Goal: Check status: Check status

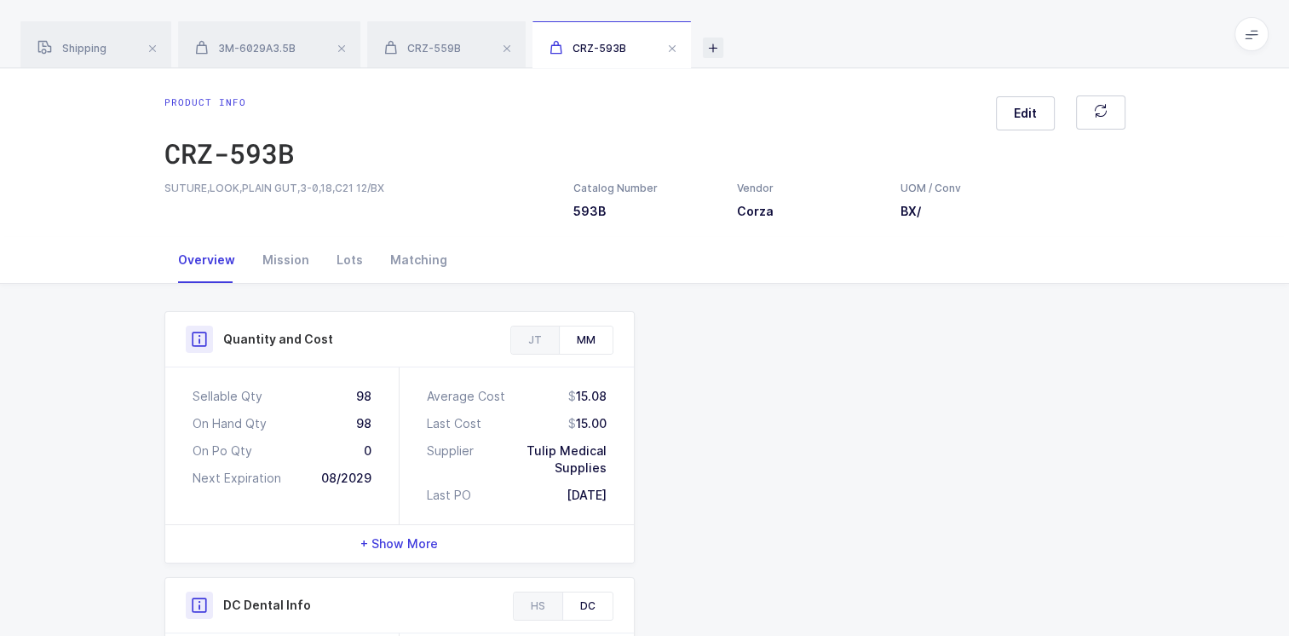
click at [716, 55] on icon at bounding box center [713, 47] width 20 height 20
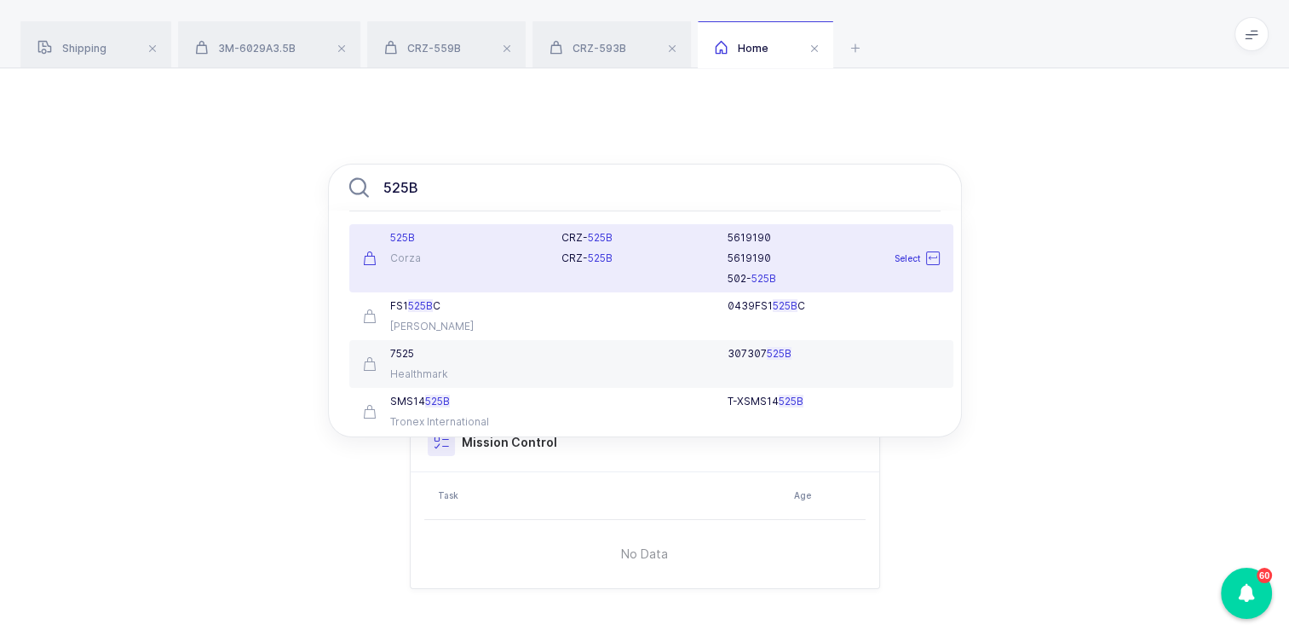
type input "525B"
click at [515, 251] on div "Corza" at bounding box center [452, 258] width 179 height 14
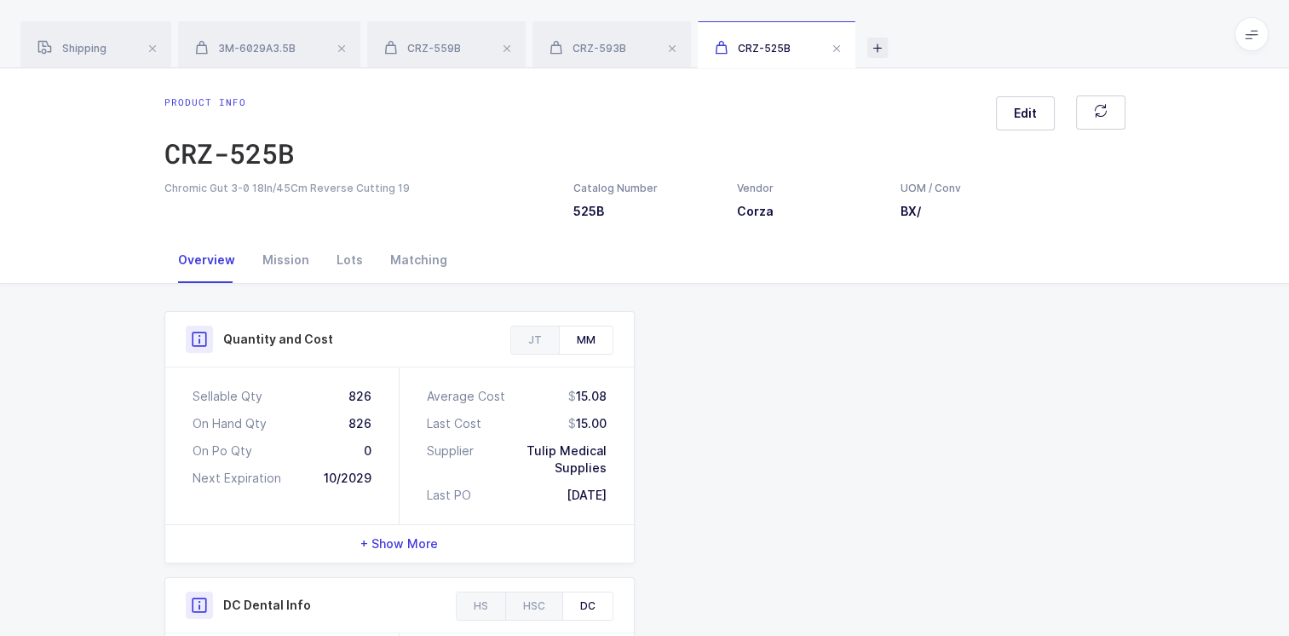
click at [883, 52] on icon at bounding box center [877, 47] width 20 height 20
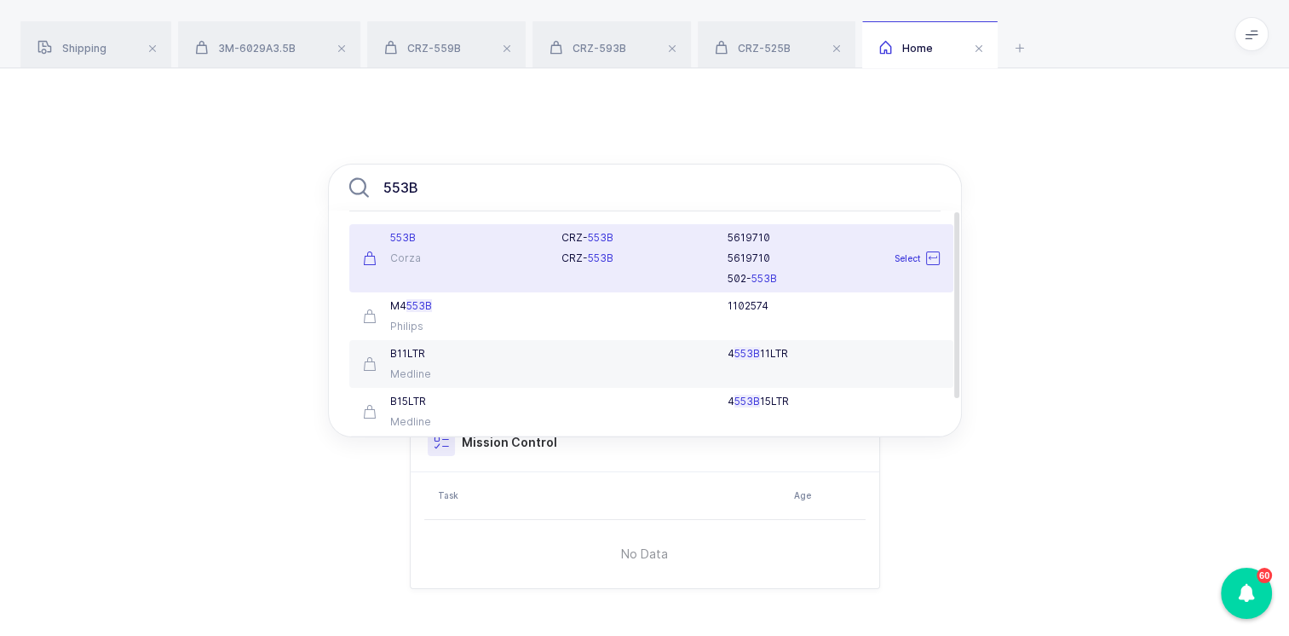
type input "553B"
click at [504, 256] on div "Corza" at bounding box center [452, 258] width 179 height 14
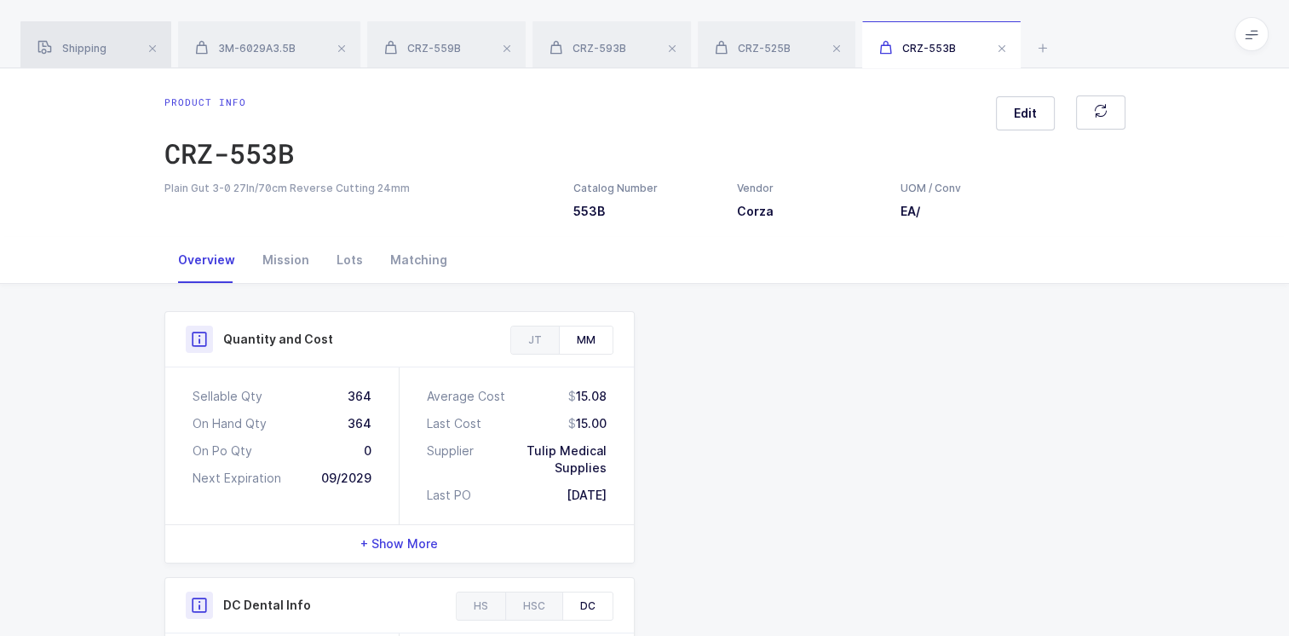
click at [109, 49] on div "Shipping" at bounding box center [95, 45] width 151 height 48
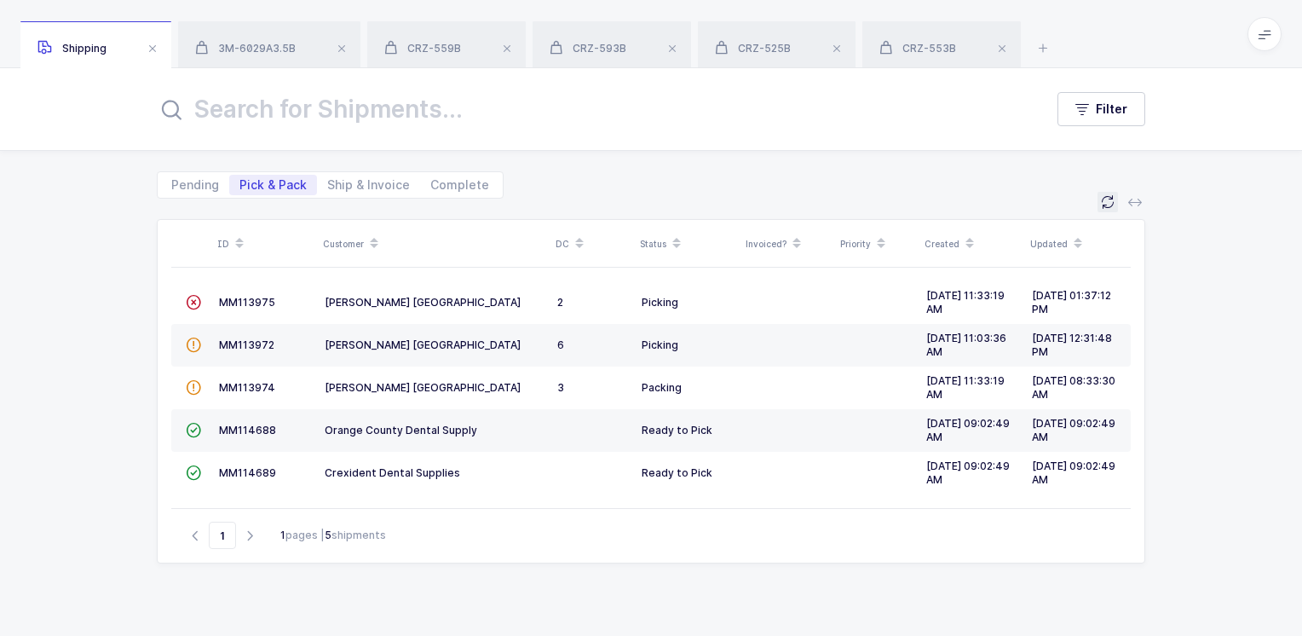
click at [1111, 206] on icon at bounding box center [1108, 202] width 14 height 14
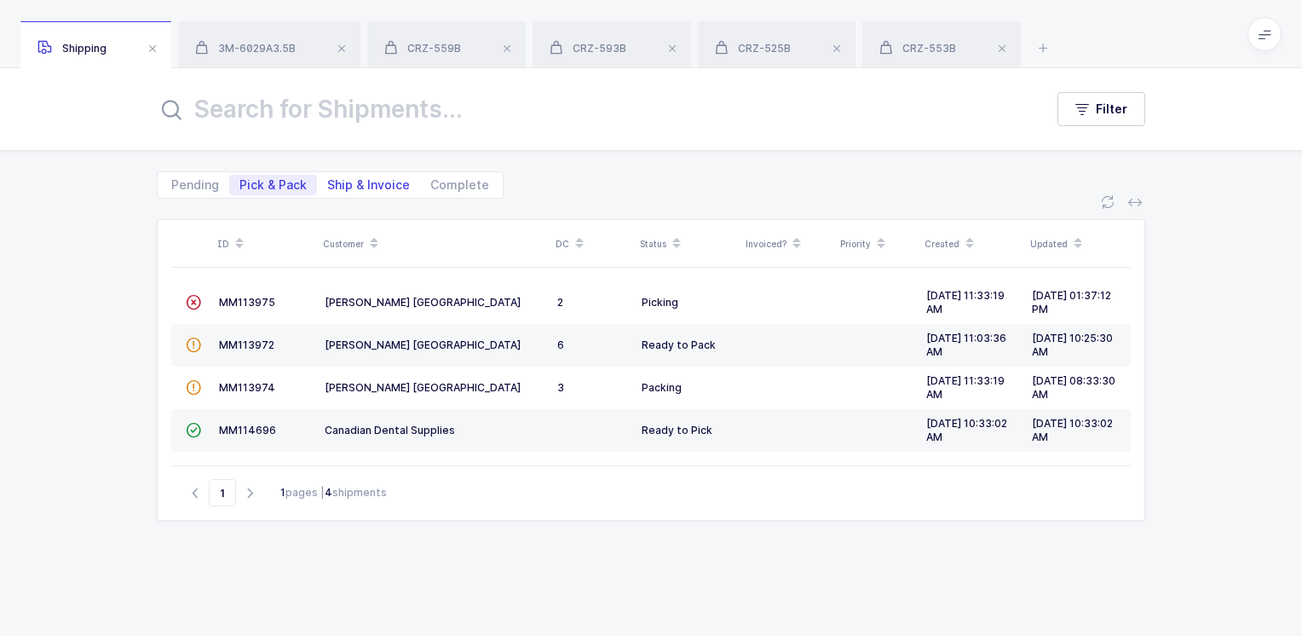
click at [394, 185] on span "Ship & Invoice" at bounding box center [368, 185] width 83 height 12
click at [328, 185] on input "Ship & Invoice" at bounding box center [322, 180] width 11 height 11
radio input "true"
radio input "false"
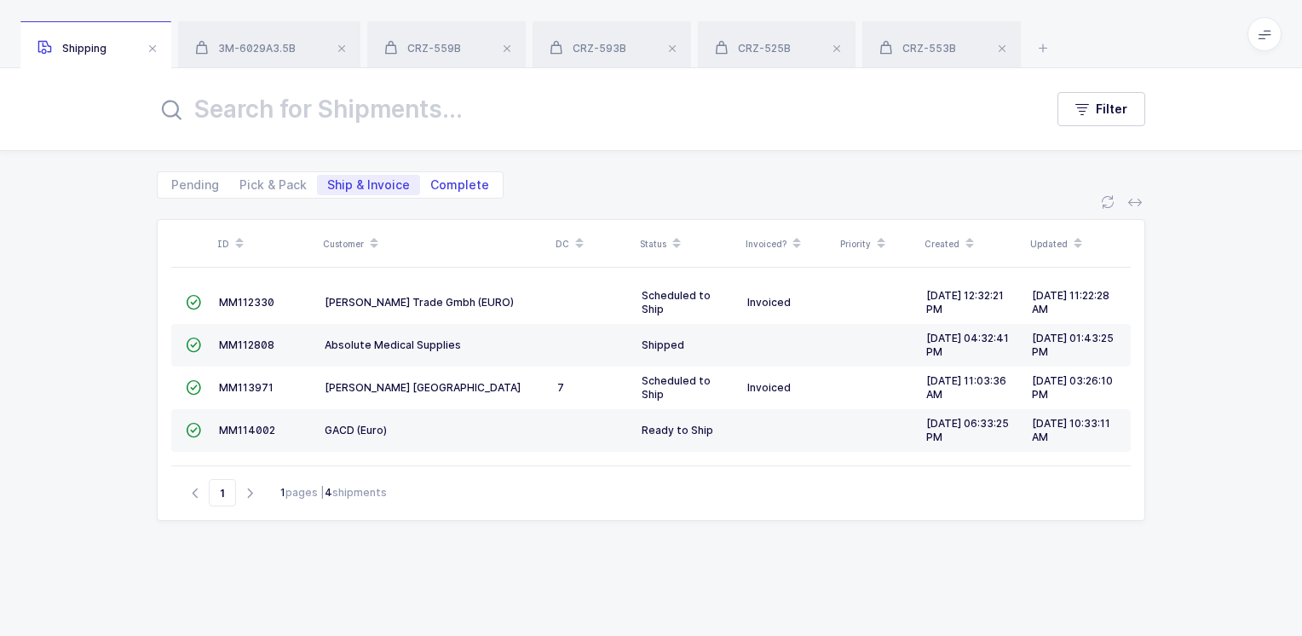
click at [464, 186] on span "Complete" at bounding box center [459, 185] width 59 height 12
click at [431, 186] on input "Complete" at bounding box center [425, 180] width 11 height 11
radio input "true"
radio input "false"
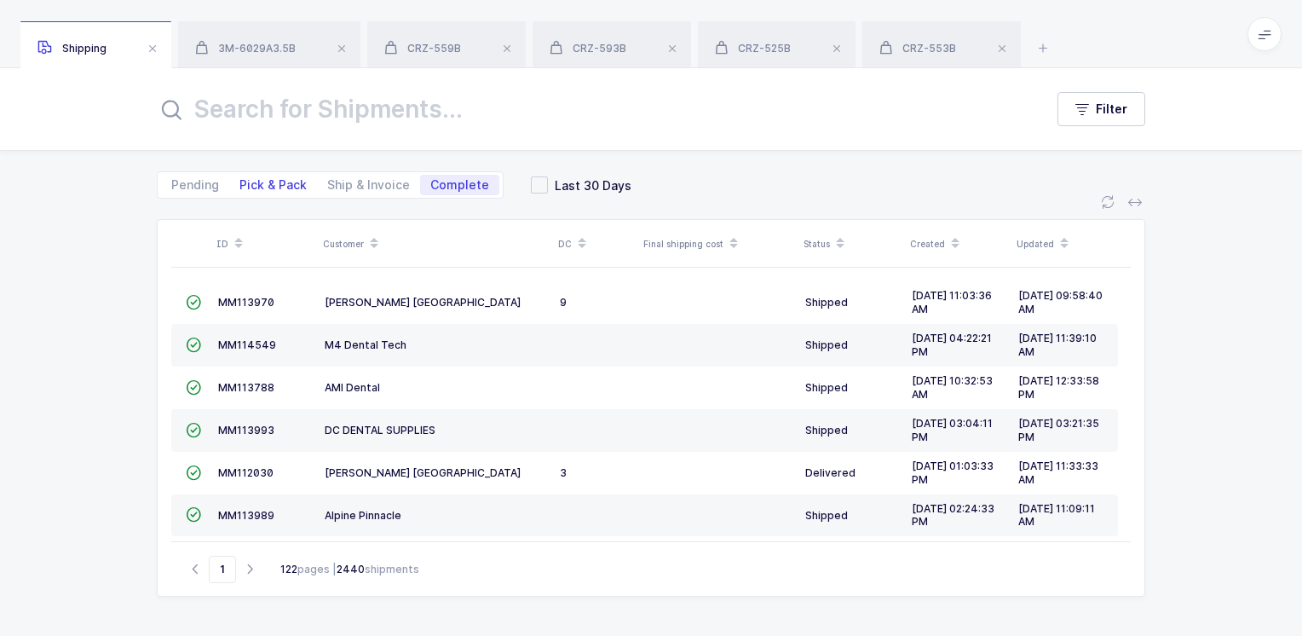
click at [256, 183] on span "Pick & Pack" at bounding box center [272, 185] width 67 height 12
click at [240, 183] on input "Pick & Pack" at bounding box center [234, 180] width 11 height 11
radio input "true"
radio input "false"
